Goal: Task Accomplishment & Management: Use online tool/utility

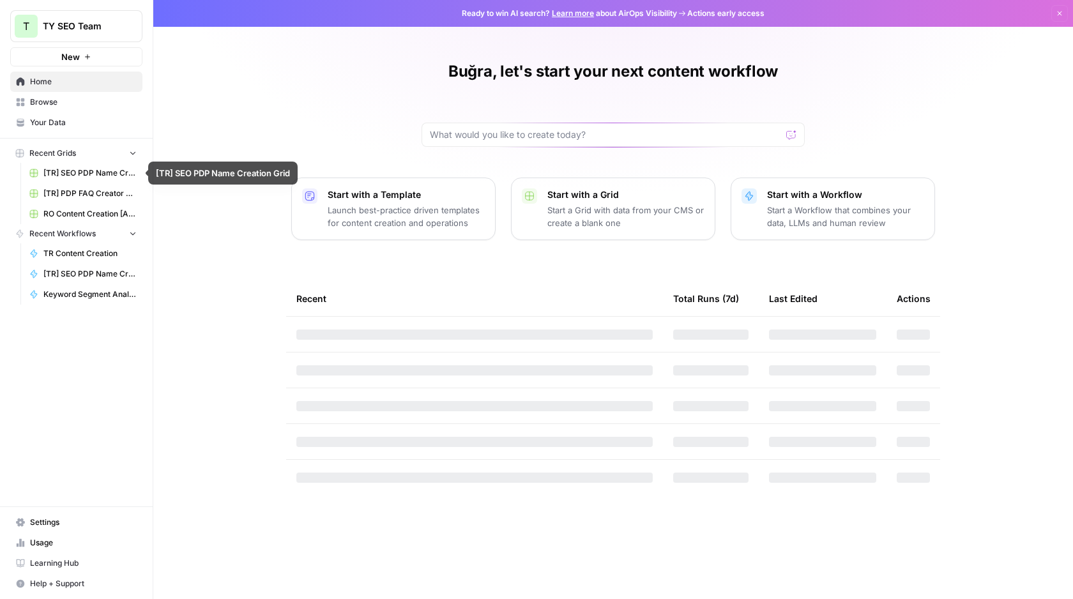
click at [82, 171] on span "[TR] SEO PDP Name Creation Grid" at bounding box center [89, 172] width 93 height 11
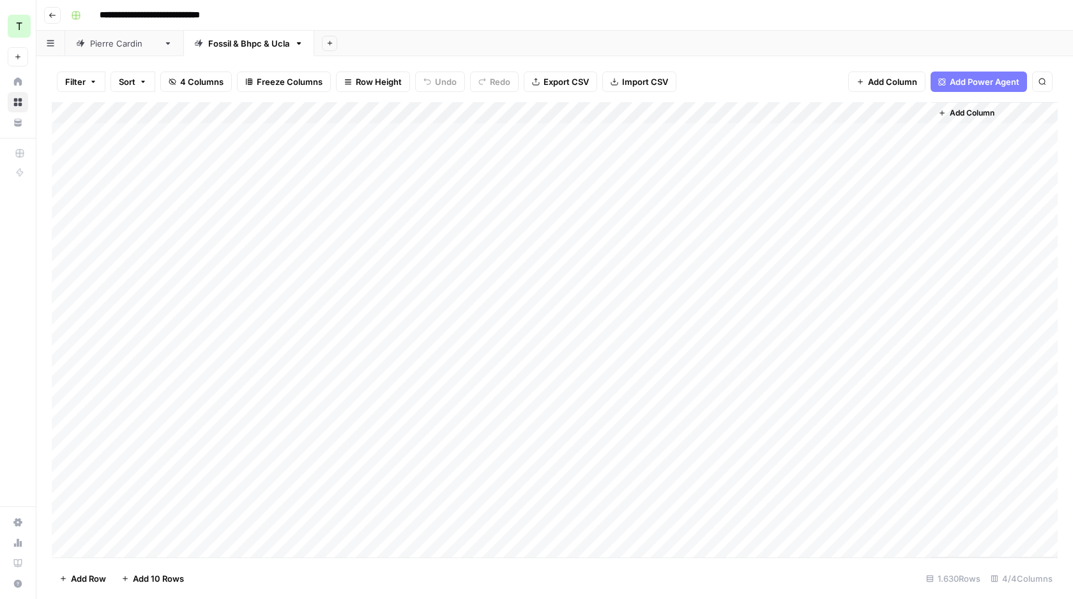
click at [449, 109] on div "Add Column" at bounding box center [555, 329] width 1006 height 455
click at [902, 38] on div "Add Sheet" at bounding box center [693, 44] width 759 height 26
click at [619, 110] on div "Add Column" at bounding box center [555, 329] width 1006 height 455
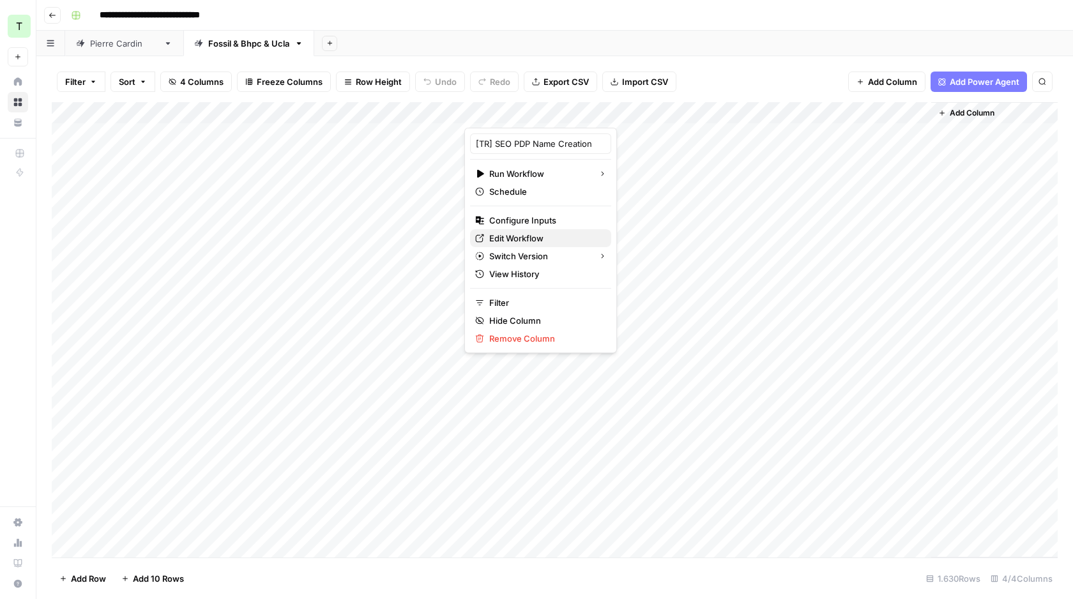
click at [515, 236] on span "Edit Workflow" at bounding box center [545, 238] width 112 height 13
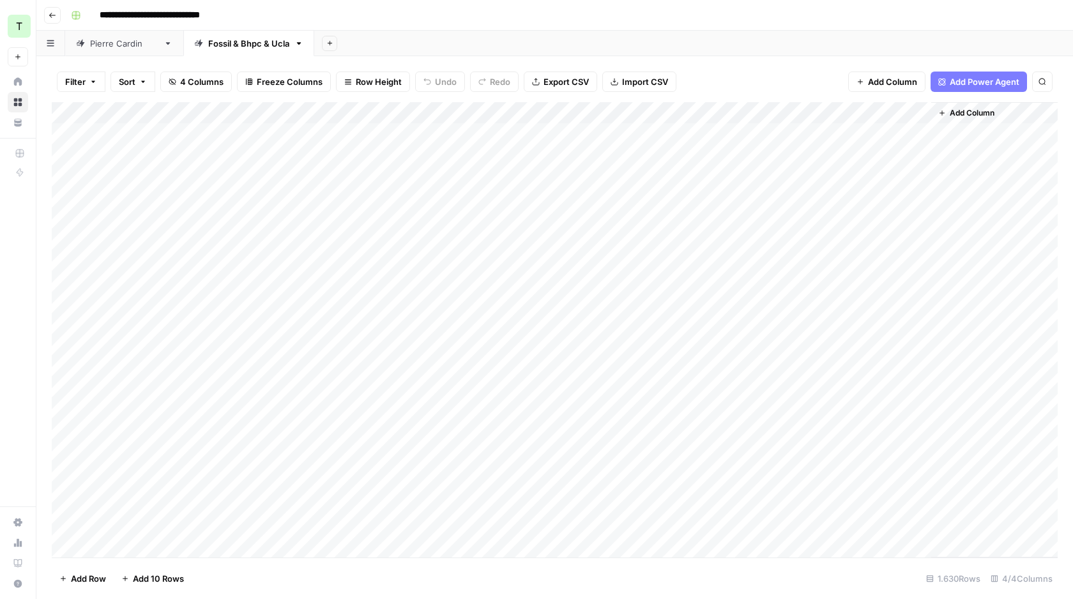
click at [59, 15] on button "Go back" at bounding box center [52, 15] width 17 height 17
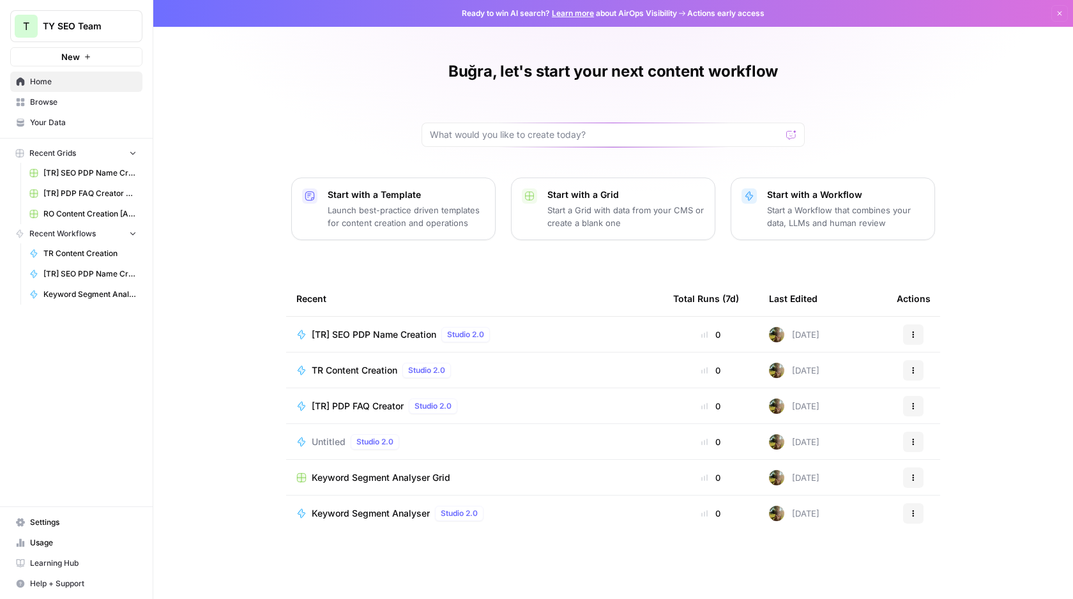
click at [352, 374] on span "TR Content Creation" at bounding box center [355, 370] width 86 height 13
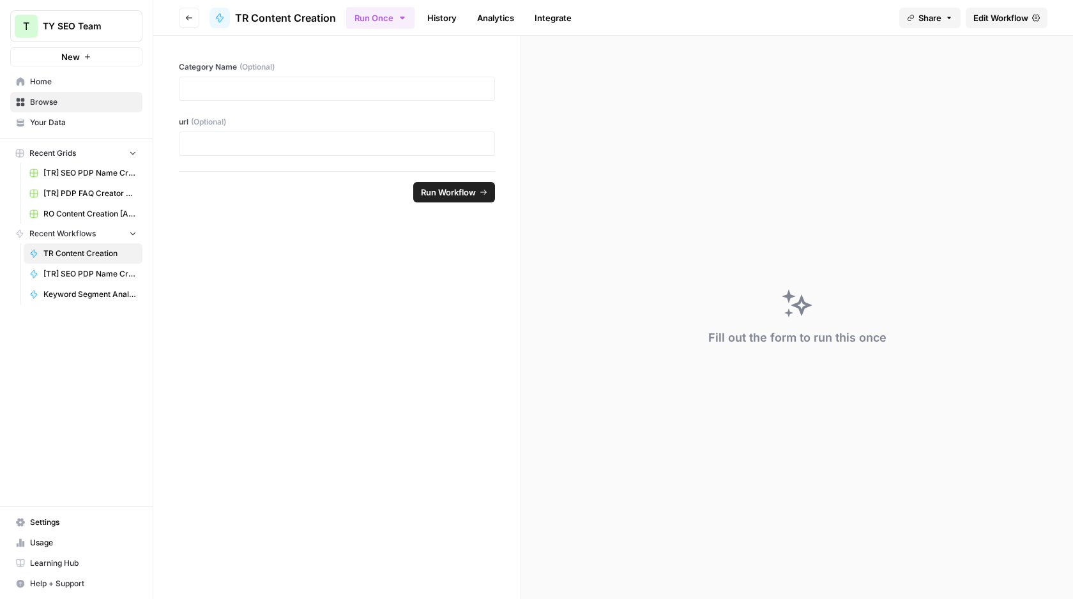
click at [990, 23] on span "Edit Workflow" at bounding box center [1000, 17] width 55 height 13
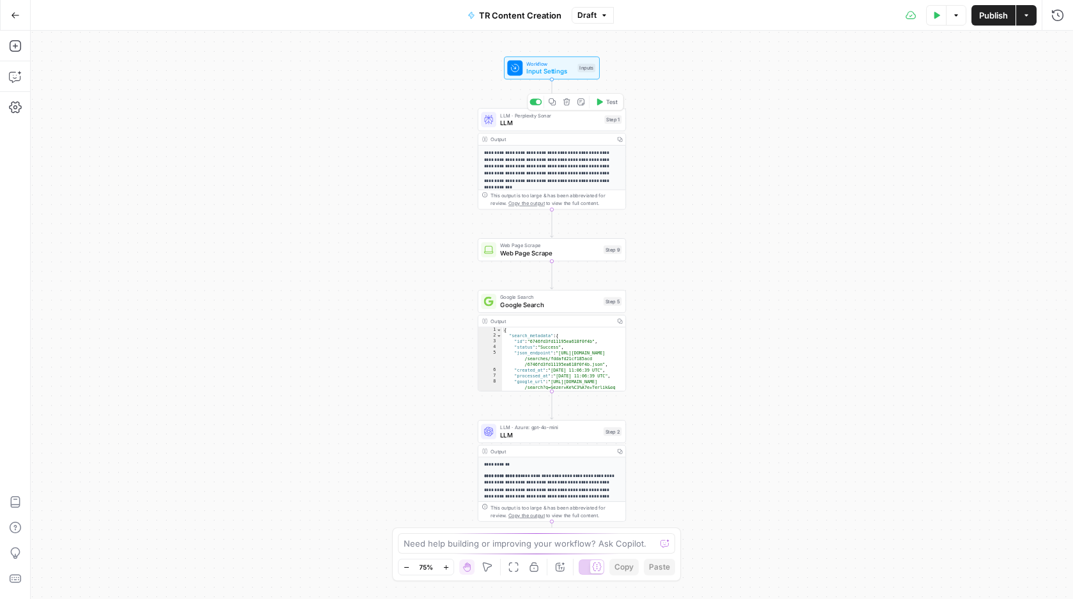
click at [555, 126] on span "LLM" at bounding box center [550, 123] width 100 height 10
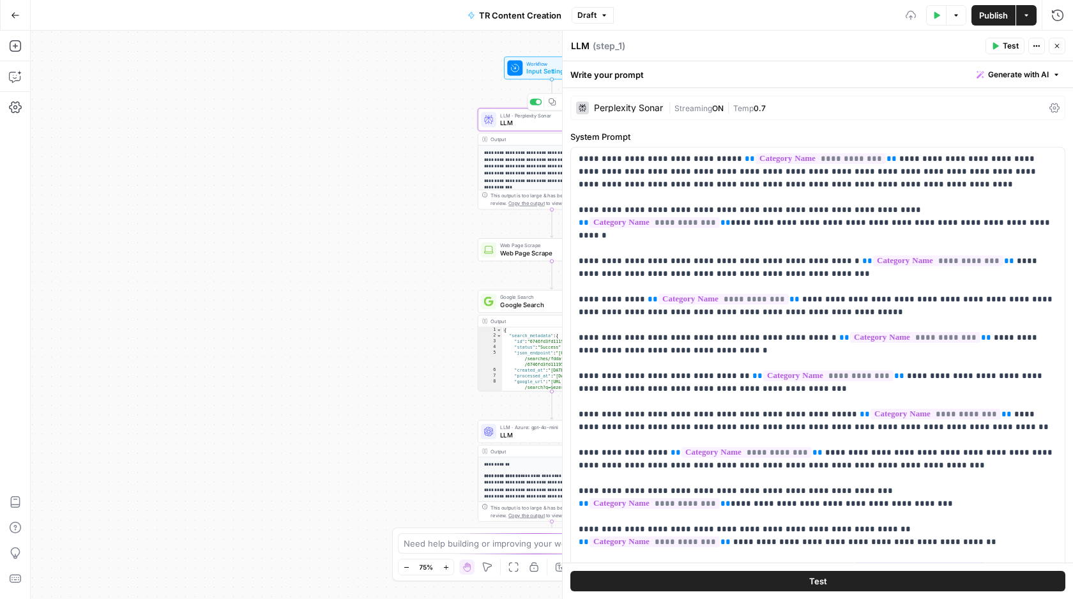
click at [532, 60] on span "Workflow" at bounding box center [549, 64] width 47 height 8
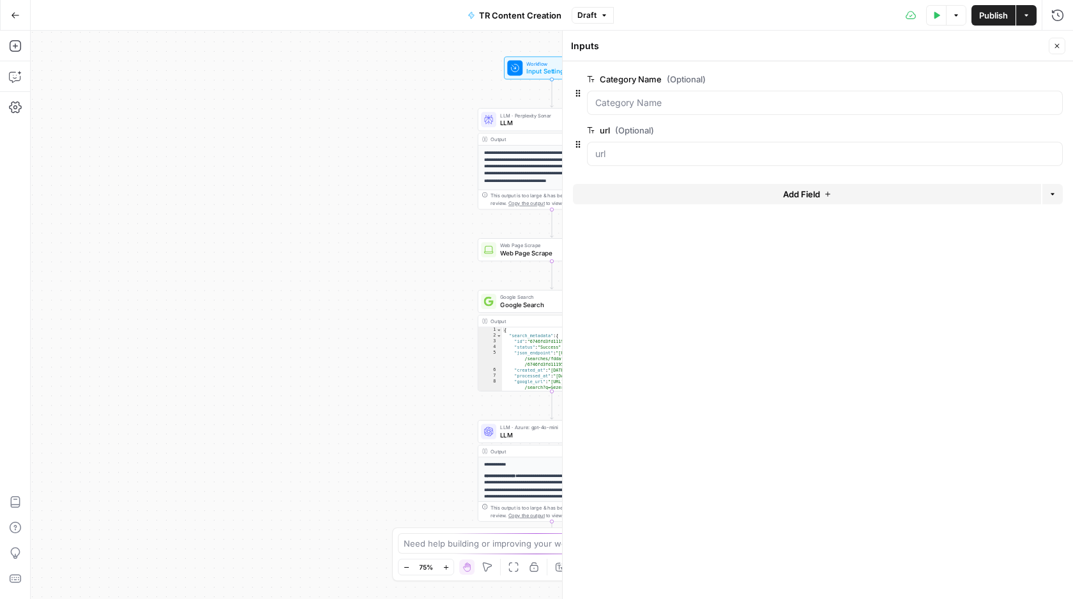
drag, startPoint x: 594, startPoint y: 126, endPoint x: 614, endPoint y: 64, distance: 65.6
click at [614, 64] on form "Category Name (Optional) edit field Delete group url (Optional) edit field Dele…" at bounding box center [818, 330] width 510 height 538
click at [529, 118] on span "LLM" at bounding box center [550, 123] width 100 height 10
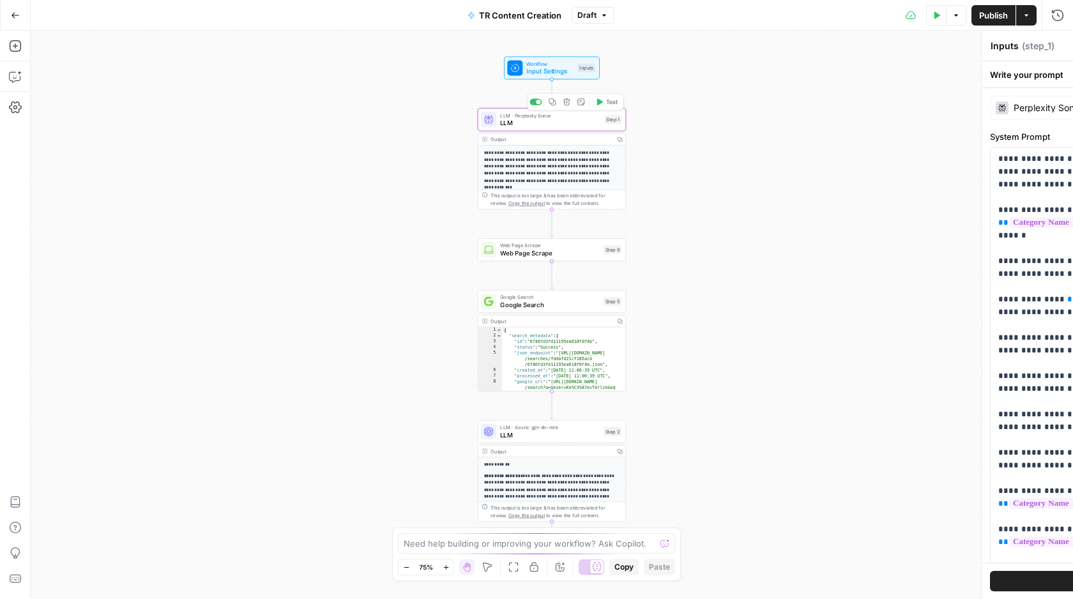
type textarea "LLM"
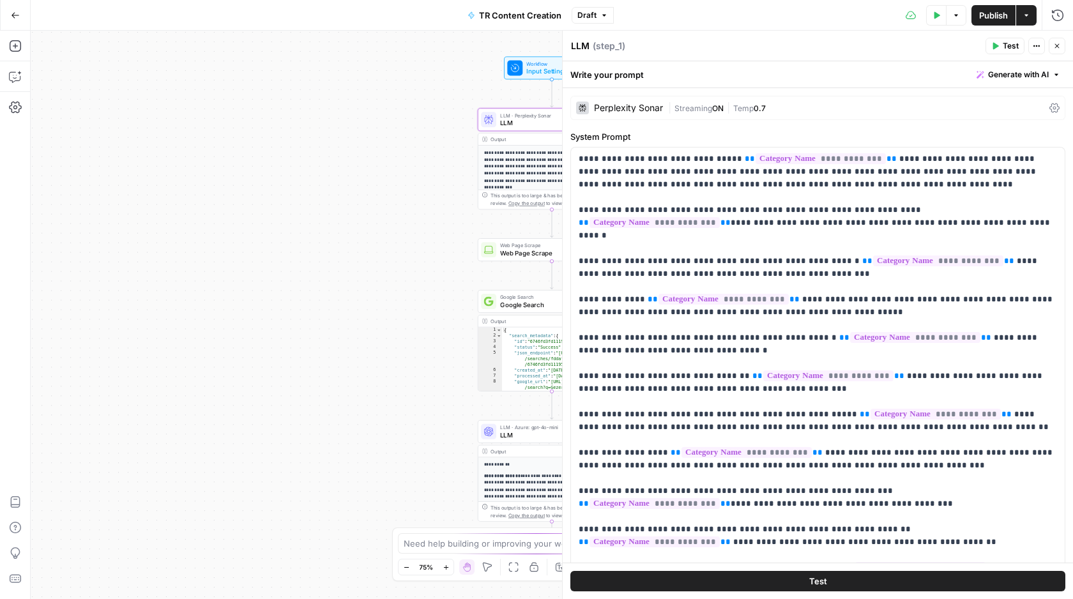
click at [414, 236] on div "**********" at bounding box center [552, 315] width 1042 height 568
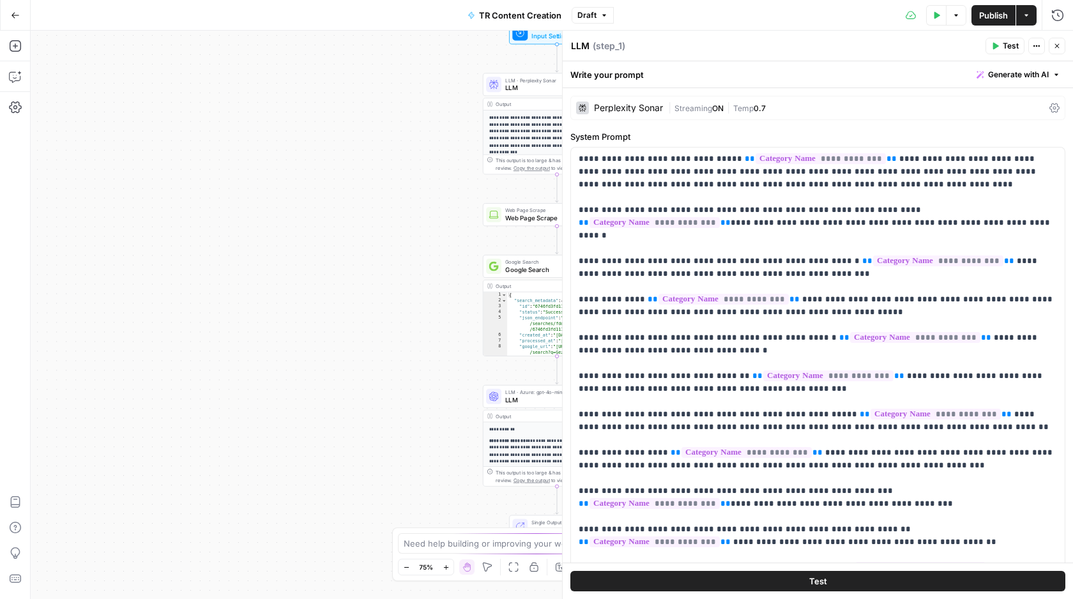
click at [530, 212] on span "Web Page Scrape" at bounding box center [555, 210] width 100 height 8
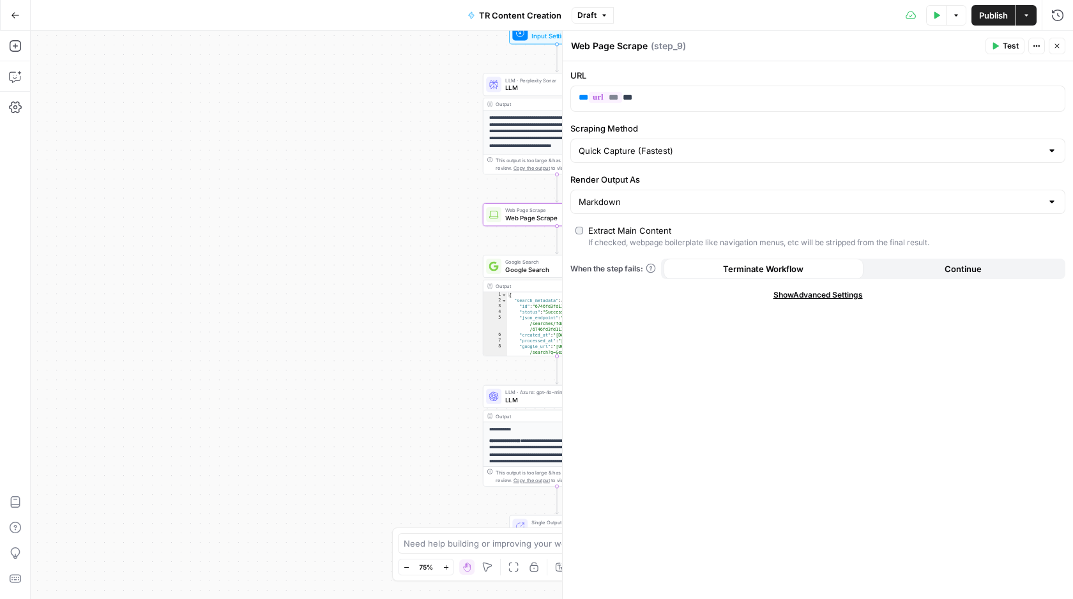
click at [582, 45] on textarea "Web Page Scrape" at bounding box center [609, 46] width 77 height 13
drag, startPoint x: 595, startPoint y: 150, endPoint x: 660, endPoint y: 150, distance: 64.5
click at [660, 150] on input "Scraping Method" at bounding box center [809, 150] width 463 height 13
type input "Quick Capture (Fastest)"
click at [423, 199] on div "**********" at bounding box center [552, 315] width 1042 height 568
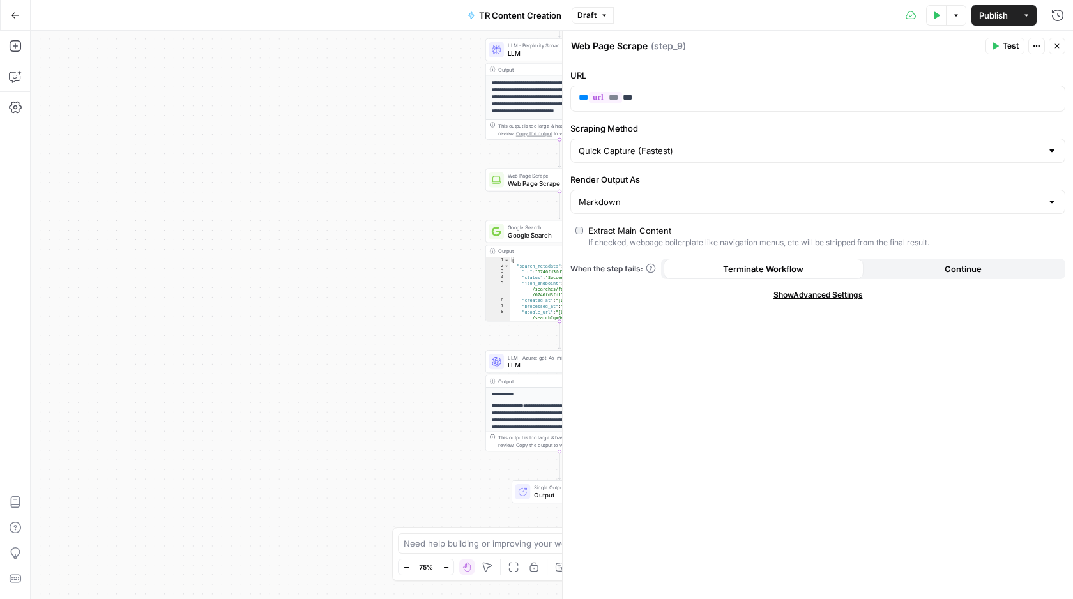
click at [388, 257] on div "**********" at bounding box center [552, 315] width 1042 height 568
click at [524, 236] on span "Google Search" at bounding box center [558, 235] width 100 height 10
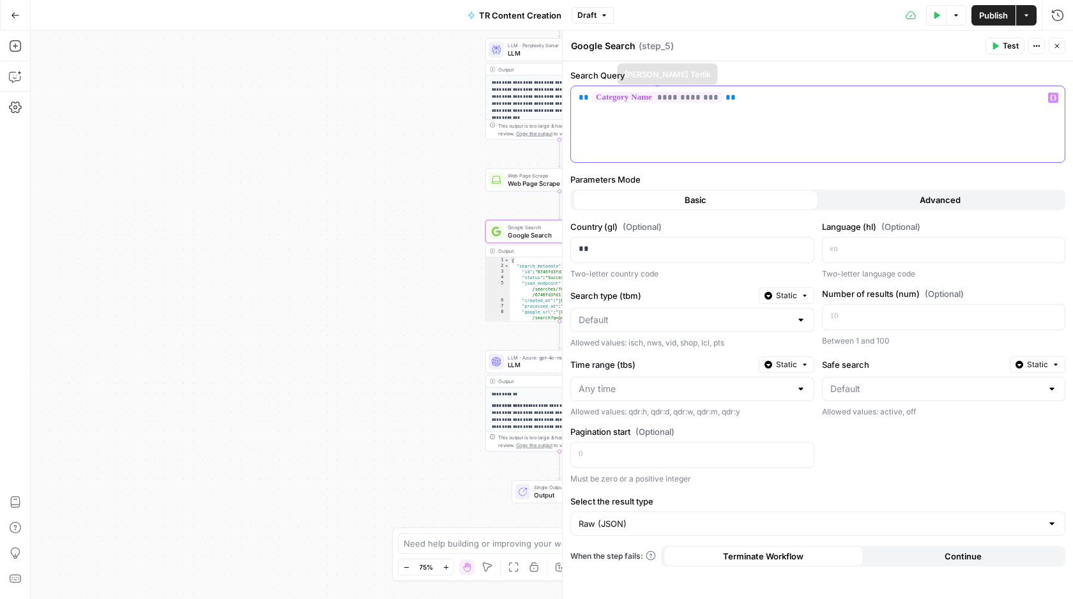
drag, startPoint x: 745, startPoint y: 100, endPoint x: 534, endPoint y: 107, distance: 211.5
click at [534, 106] on body "**********" at bounding box center [536, 299] width 1073 height 599
click at [647, 249] on p "**" at bounding box center [681, 249] width 207 height 13
click at [423, 278] on div "**********" at bounding box center [552, 315] width 1042 height 568
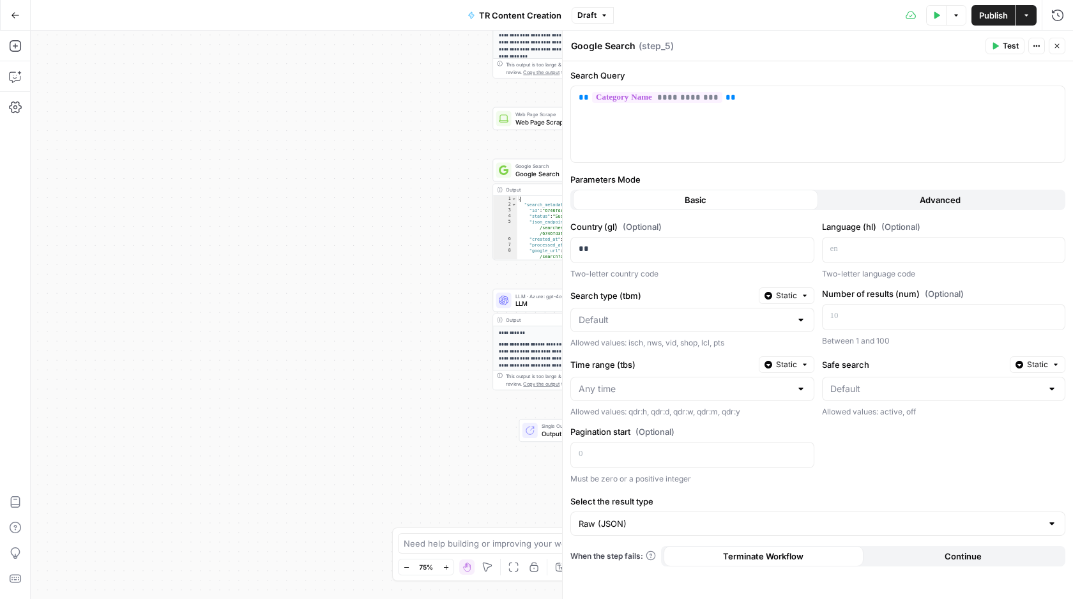
click at [444, 279] on div "**********" at bounding box center [552, 315] width 1042 height 568
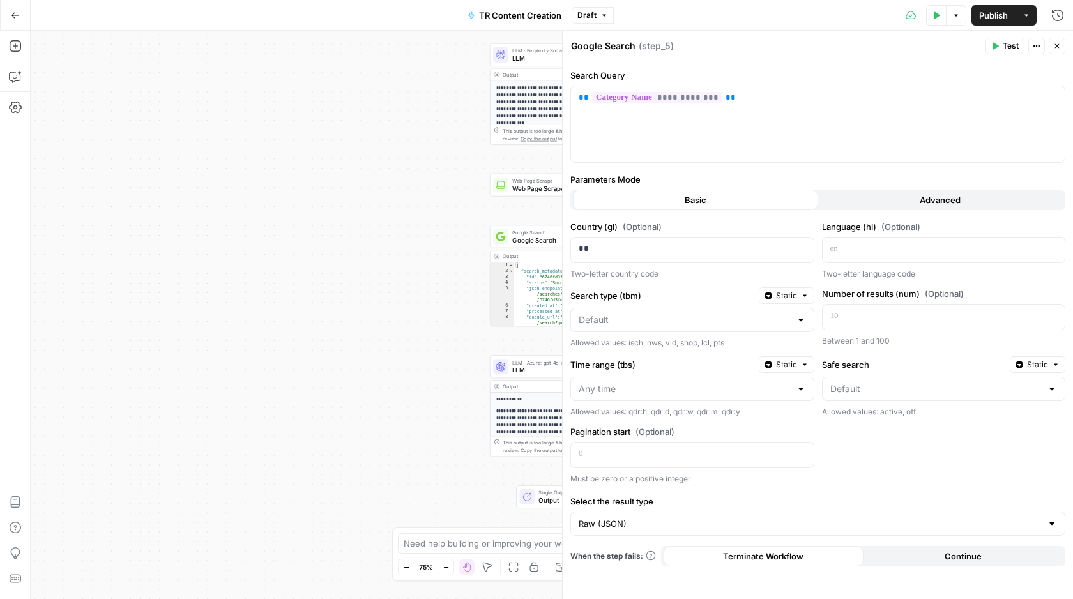
click at [524, 56] on span "LLM" at bounding box center [562, 59] width 100 height 10
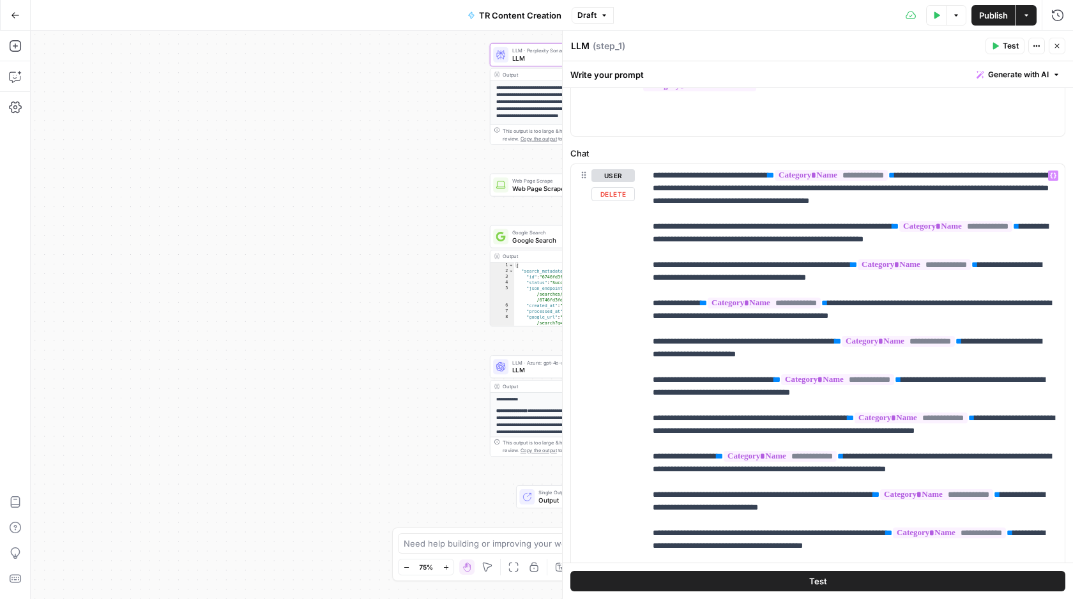
scroll to position [542, 0]
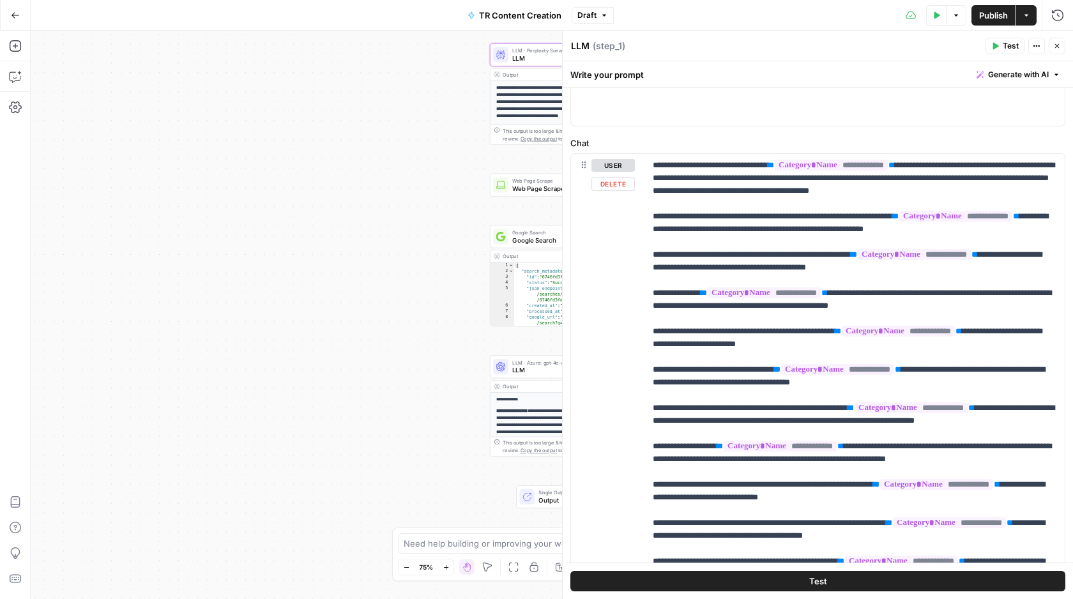
click at [517, 374] on span "LLM" at bounding box center [562, 370] width 100 height 10
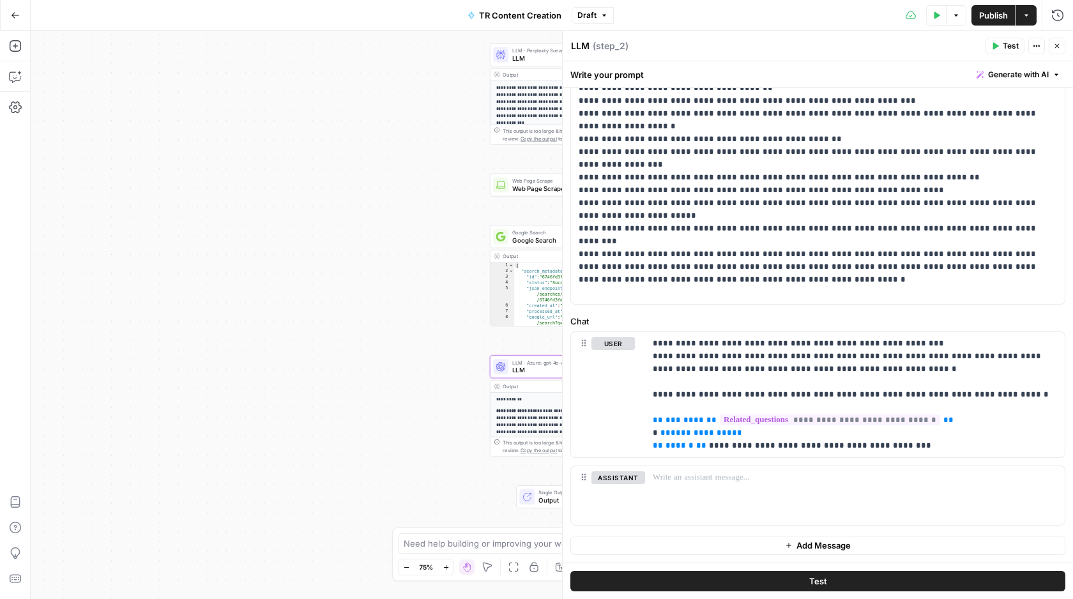
scroll to position [0, 0]
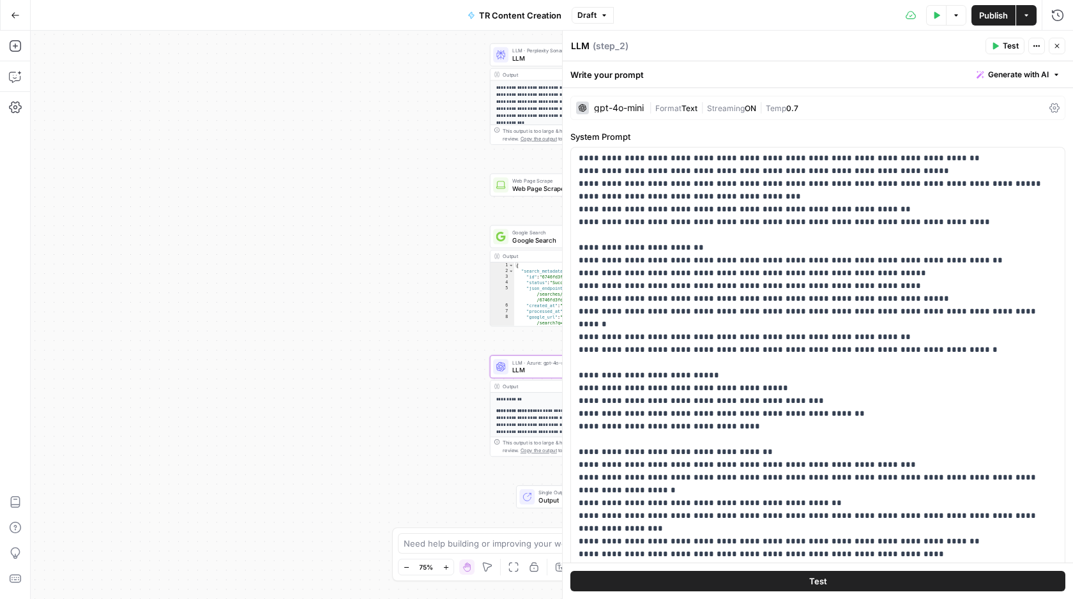
click at [508, 49] on div at bounding box center [500, 54] width 15 height 15
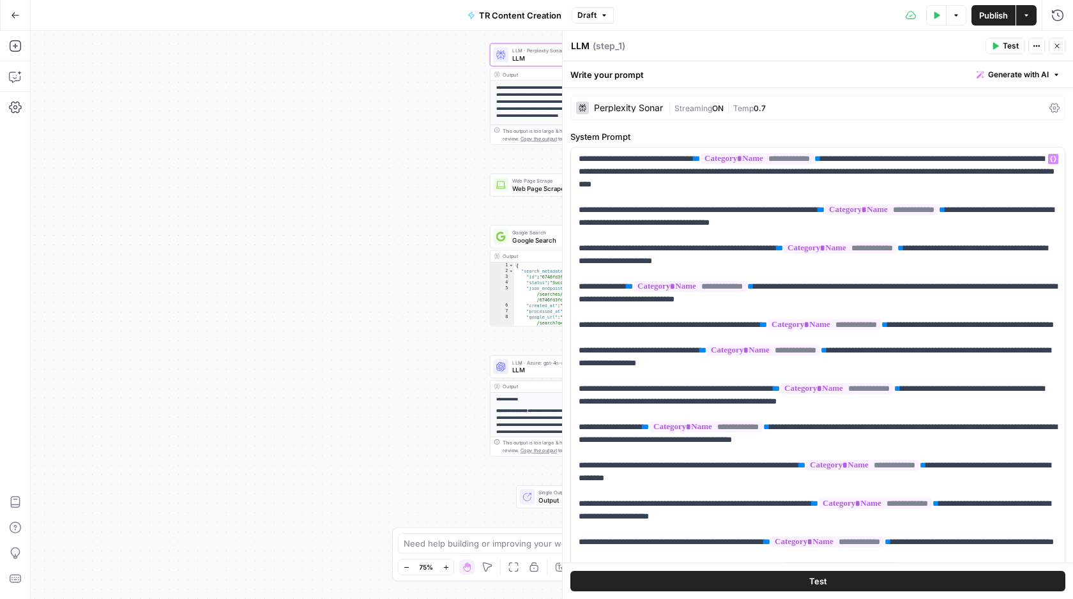
scroll to position [205, 0]
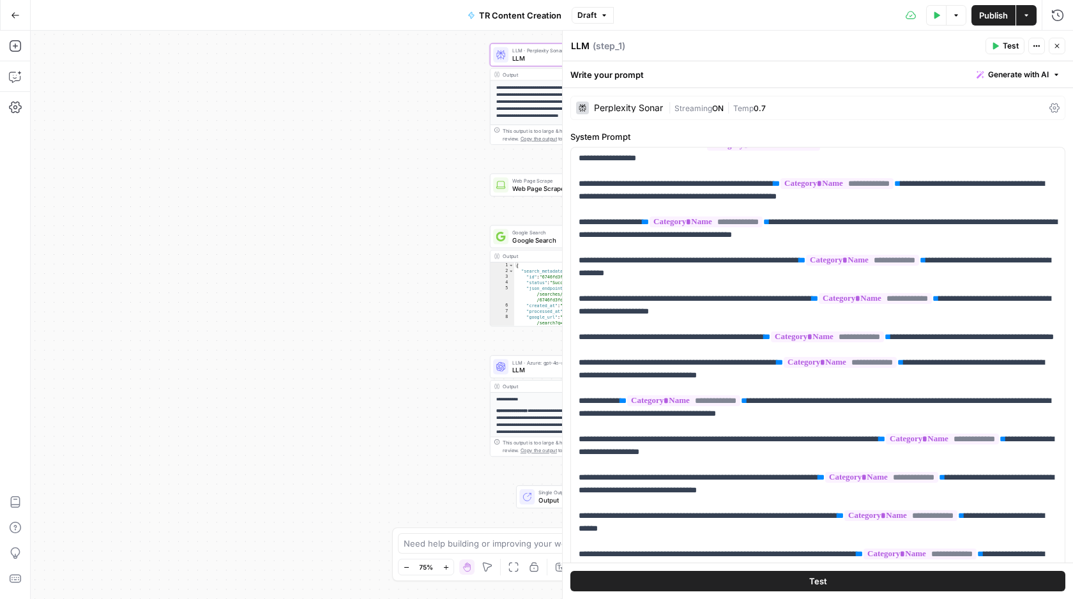
click at [448, 285] on div "**********" at bounding box center [552, 315] width 1042 height 568
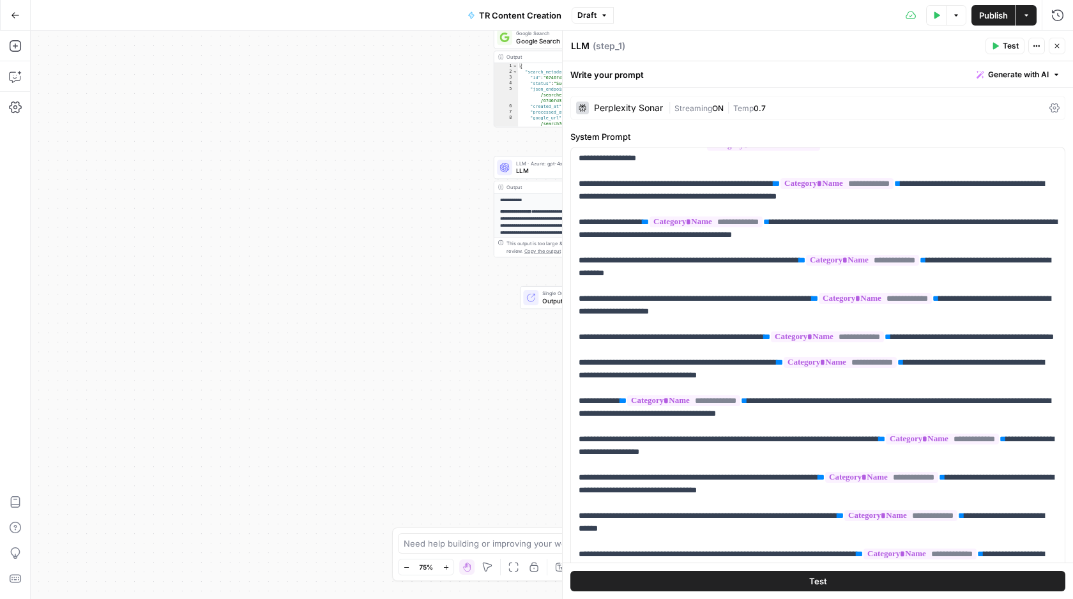
click at [1055, 40] on button "Close" at bounding box center [1056, 46] width 17 height 17
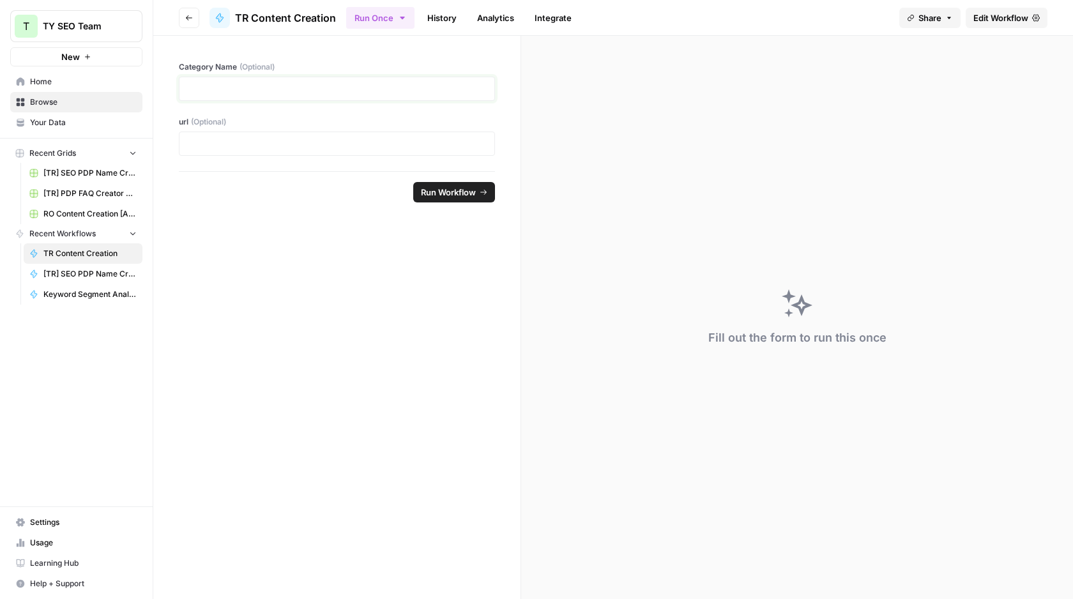
click at [258, 87] on p at bounding box center [336, 88] width 299 height 13
click at [342, 130] on div "url (Optional)" at bounding box center [337, 136] width 316 height 40
click at [336, 144] on p at bounding box center [336, 143] width 299 height 13
click at [455, 186] on span "Run Workflow" at bounding box center [448, 192] width 55 height 13
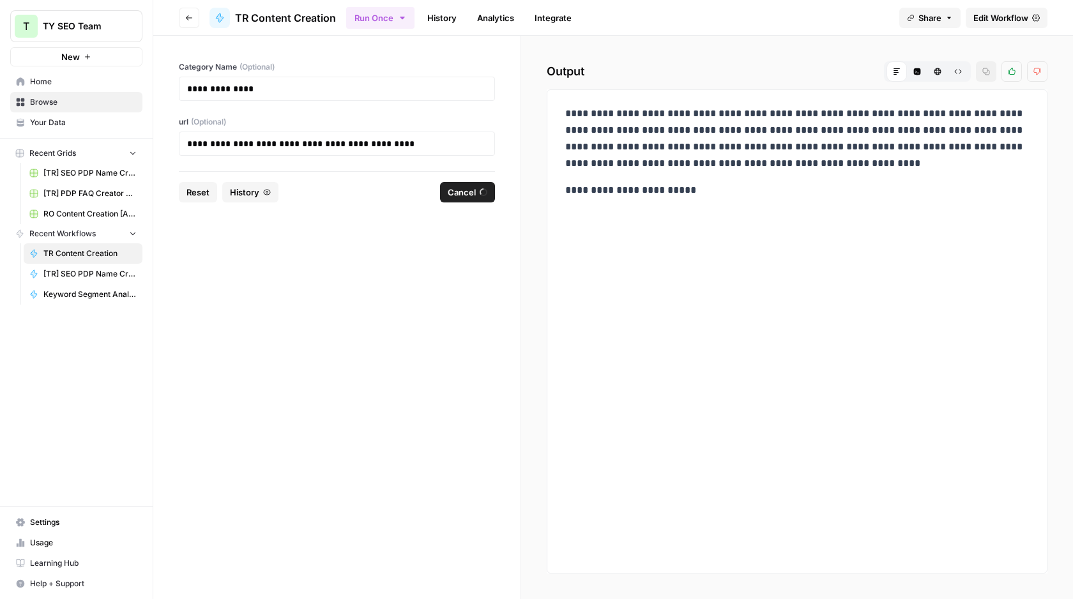
drag, startPoint x: 559, startPoint y: 121, endPoint x: 670, endPoint y: 119, distance: 111.1
click at [670, 118] on div "**********" at bounding box center [796, 151] width 479 height 103
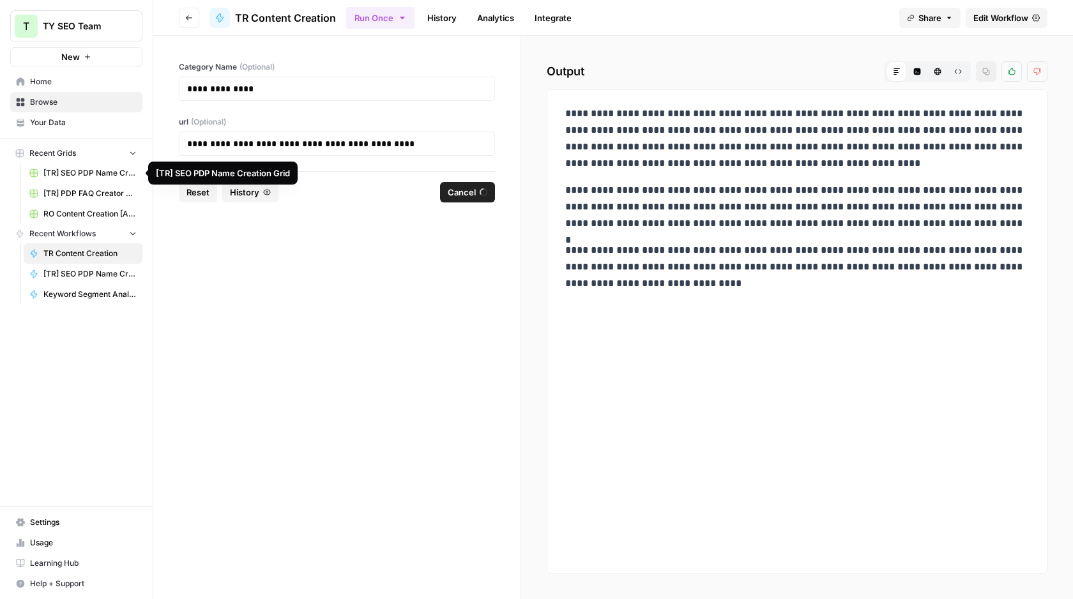
click at [69, 172] on span "[TR] SEO PDP Name Creation Grid" at bounding box center [89, 172] width 93 height 11
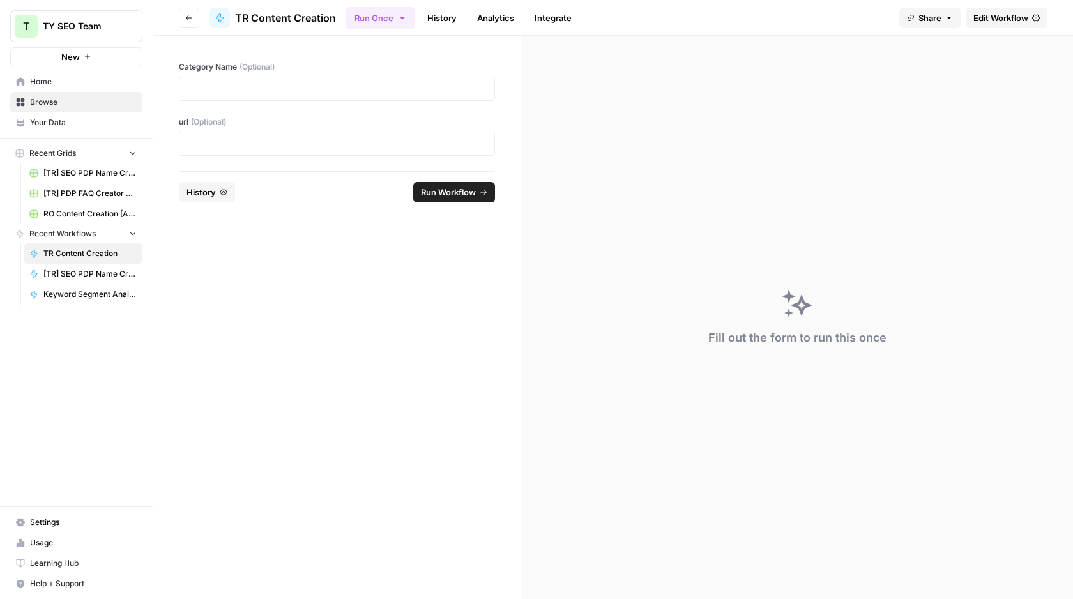
click at [94, 193] on span "[TR] PDP FAQ Creator Grid" at bounding box center [89, 193] width 93 height 11
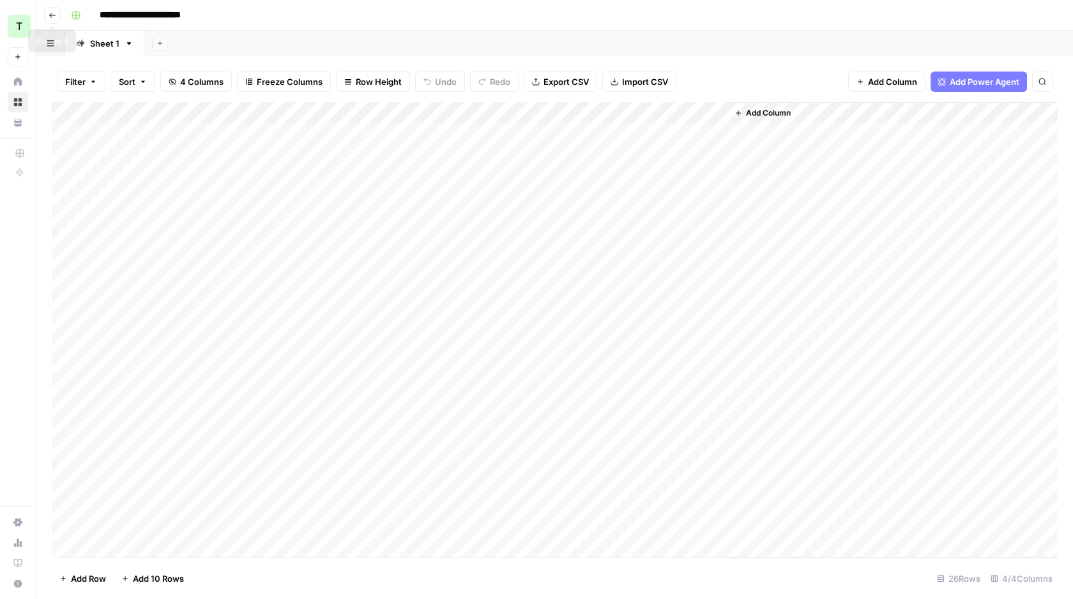
click at [53, 12] on icon "button" at bounding box center [53, 15] width 8 height 8
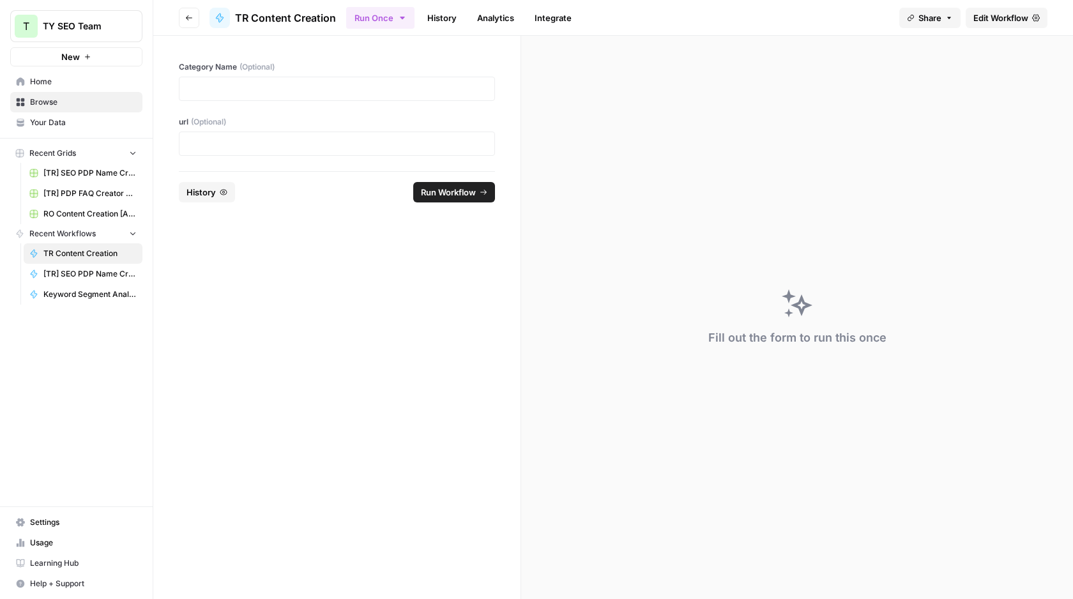
click at [213, 77] on div at bounding box center [337, 89] width 316 height 24
click at [215, 140] on p at bounding box center [336, 143] width 299 height 13
click at [223, 82] on p at bounding box center [336, 88] width 299 height 13
click at [71, 190] on span "[TR] PDP FAQ Creator Grid" at bounding box center [89, 193] width 93 height 11
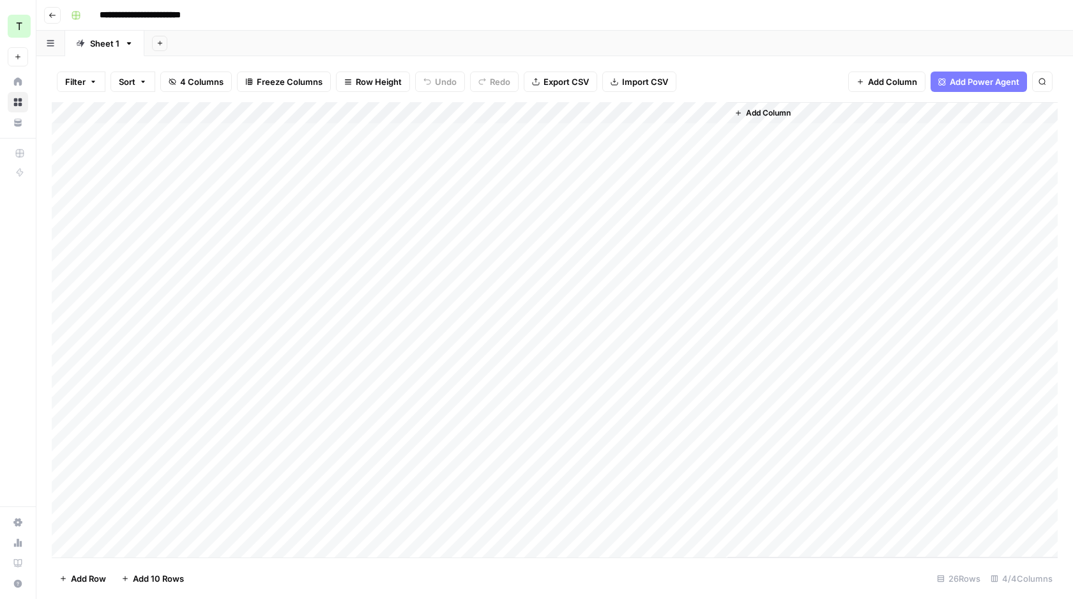
click at [585, 109] on div "Add Column" at bounding box center [555, 329] width 1006 height 455
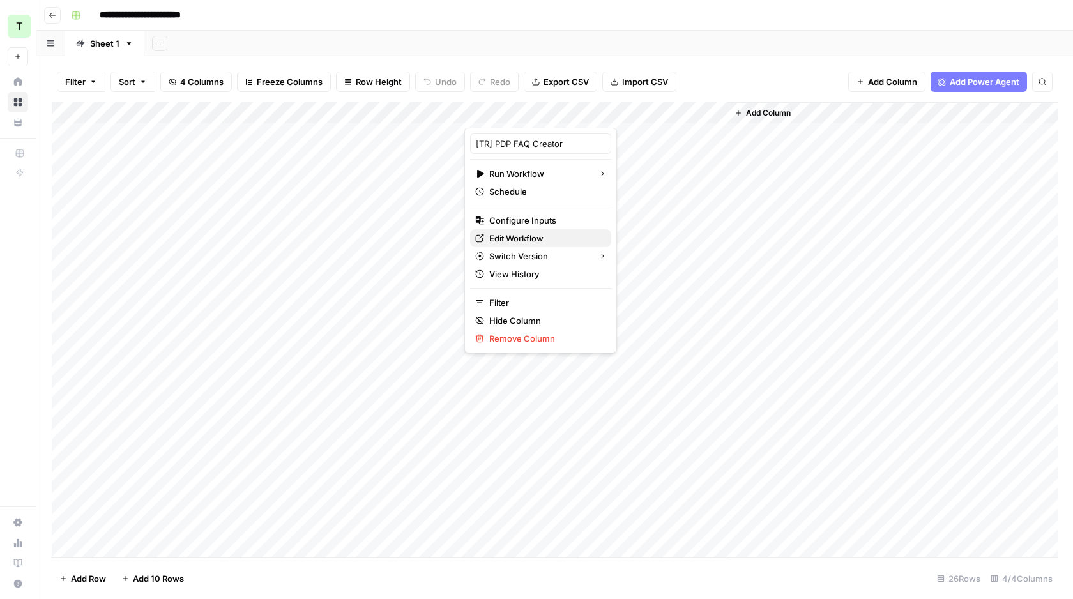
click at [531, 233] on span "Edit Workflow" at bounding box center [545, 238] width 112 height 13
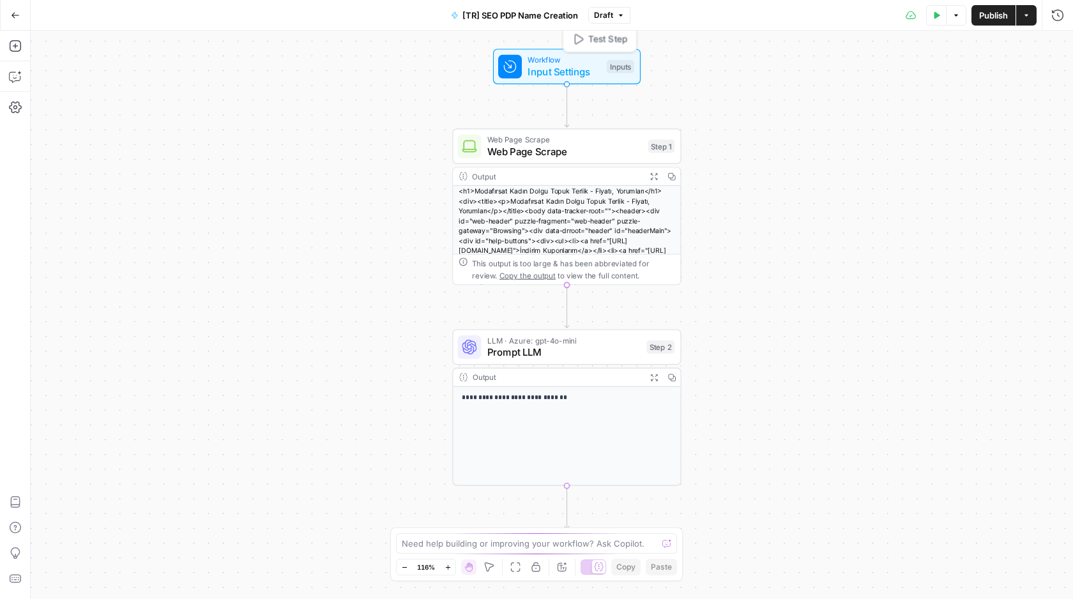
click at [550, 64] on span "Input Settings" at bounding box center [563, 71] width 73 height 15
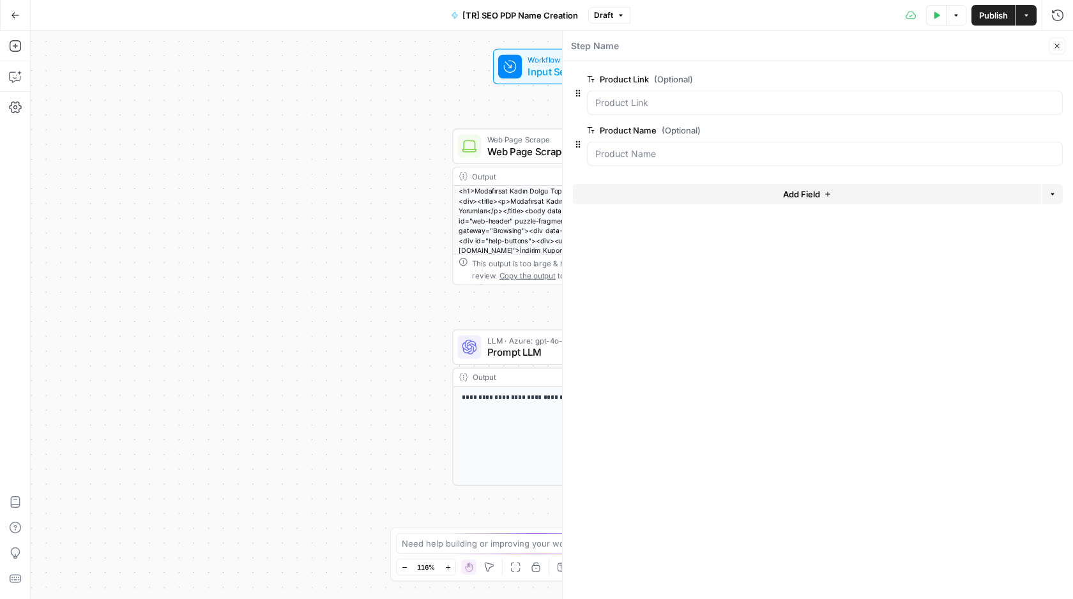
click at [507, 190] on div "<h1>Modafırsat Kadın Dolgu Topuk Terlik - Fiyatı, Yorumları</h1><div><title><p>…" at bounding box center [566, 266] width 227 height 160
click at [518, 156] on span "Web Page Scrape" at bounding box center [564, 151] width 155 height 15
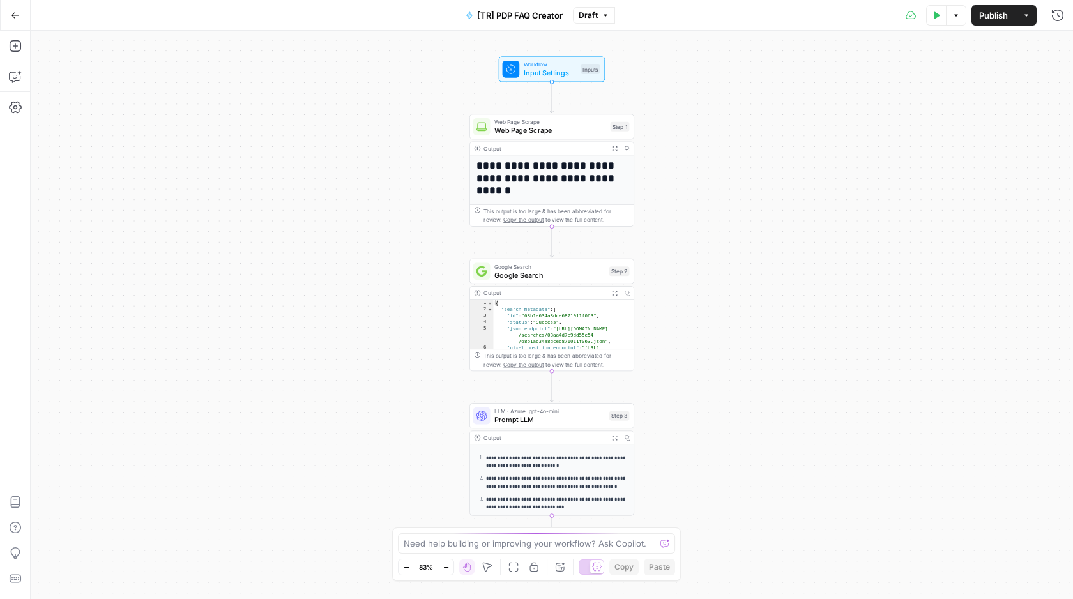
click at [958, 15] on button "Options" at bounding box center [956, 15] width 20 height 20
click at [1029, 19] on icon "button" at bounding box center [1026, 15] width 8 height 8
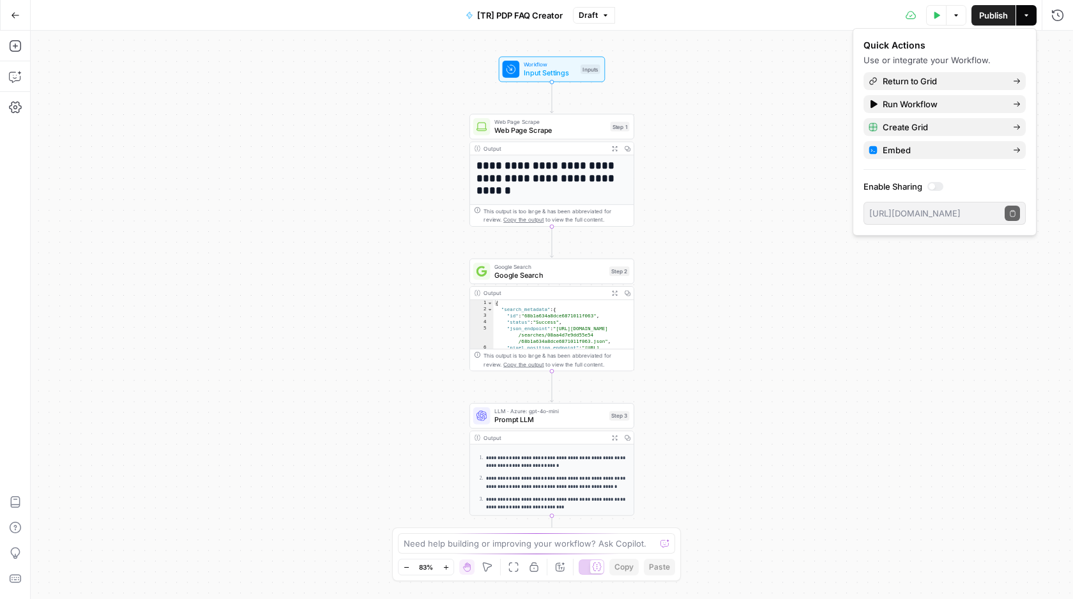
click at [776, 34] on div "**********" at bounding box center [552, 315] width 1042 height 568
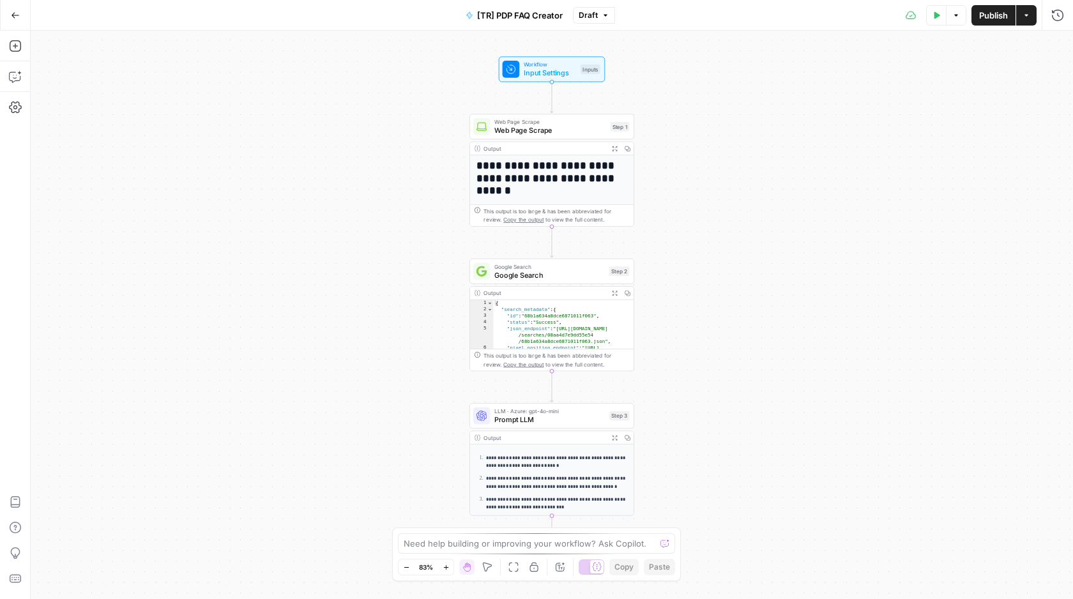
click at [776, 34] on div "**********" at bounding box center [552, 315] width 1042 height 568
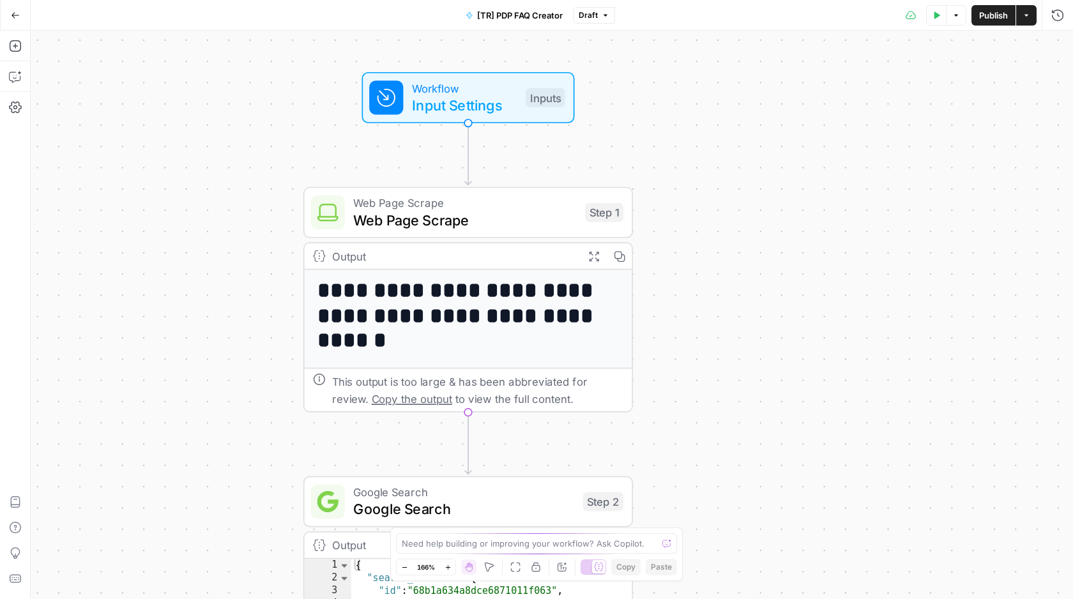
drag, startPoint x: 518, startPoint y: 125, endPoint x: 668, endPoint y: 114, distance: 149.8
click at [668, 114] on div "**********" at bounding box center [552, 315] width 1042 height 568
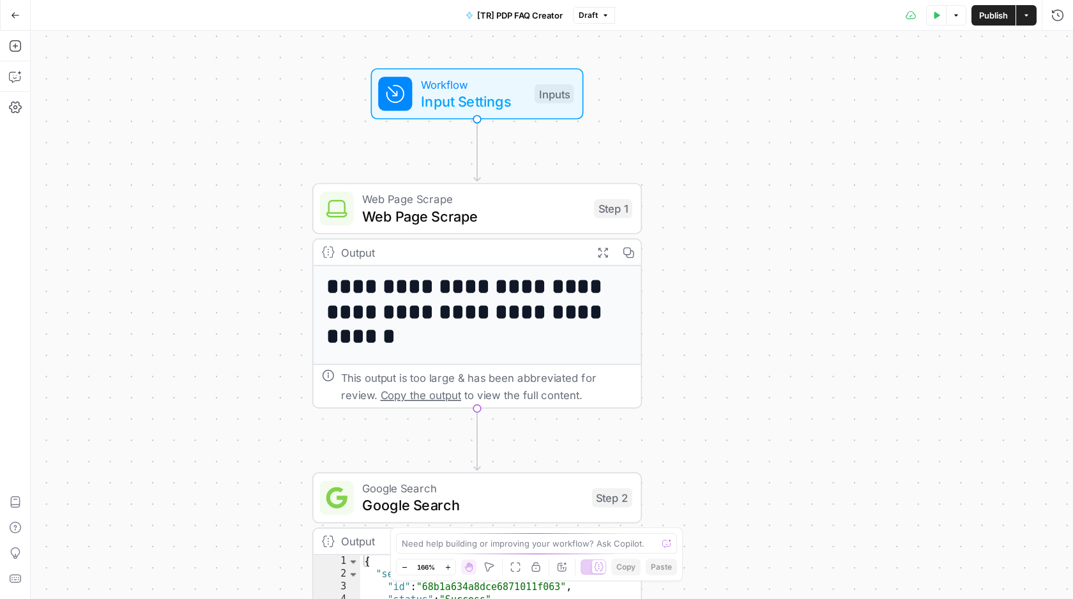
click at [536, 203] on span "Web Page Scrape" at bounding box center [473, 198] width 223 height 17
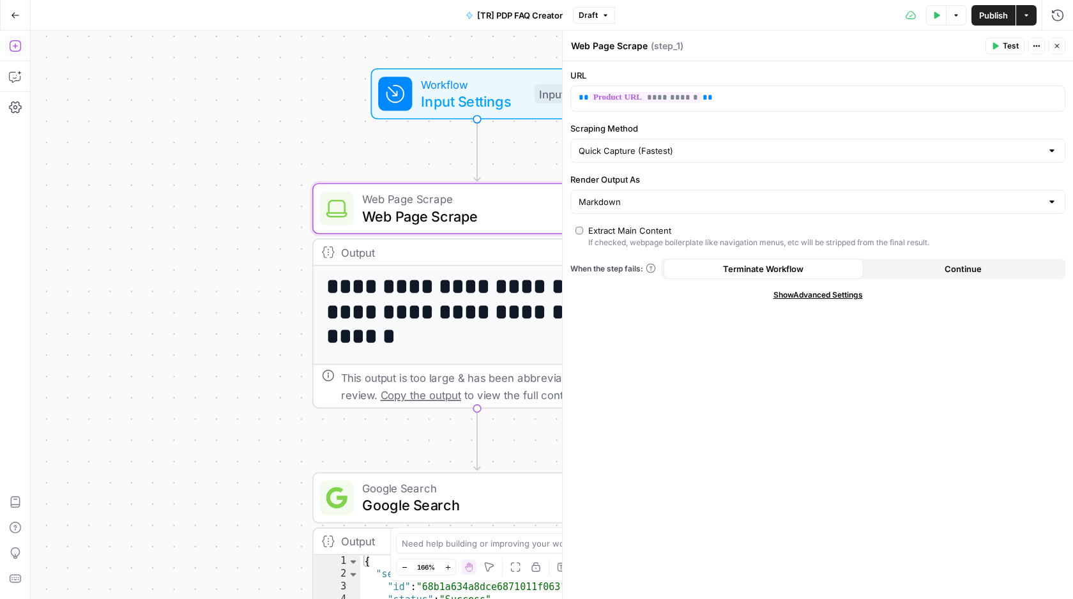
click at [15, 43] on icon "button" at bounding box center [15, 46] width 13 height 13
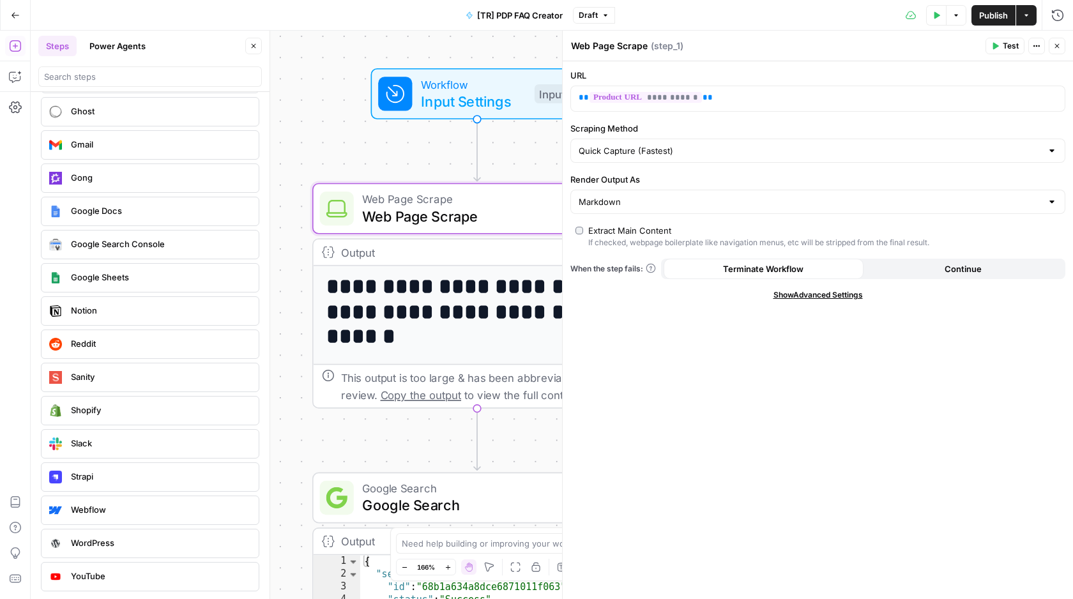
scroll to position [2611, 0]
click at [1059, 46] on icon "button" at bounding box center [1057, 46] width 8 height 8
